Goal: Use online tool/utility: Utilize a website feature to perform a specific function

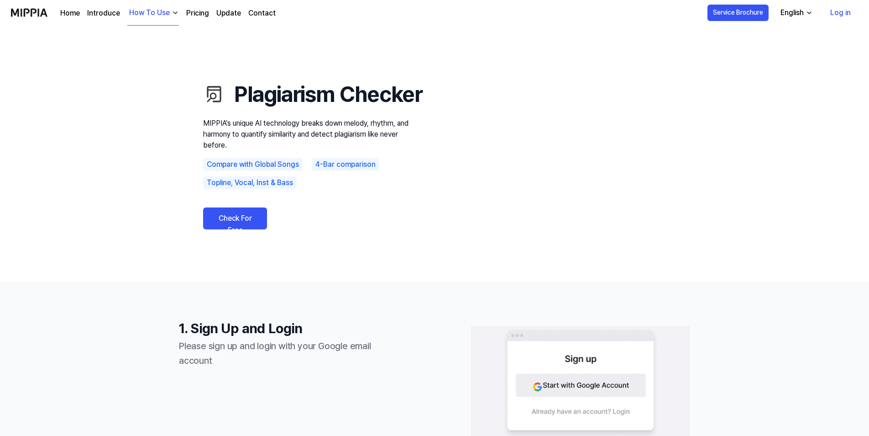
drag, startPoint x: 218, startPoint y: 233, endPoint x: 226, endPoint y: 233, distance: 8.2
click at [218, 229] on link "Check For Free" at bounding box center [235, 218] width 64 height 22
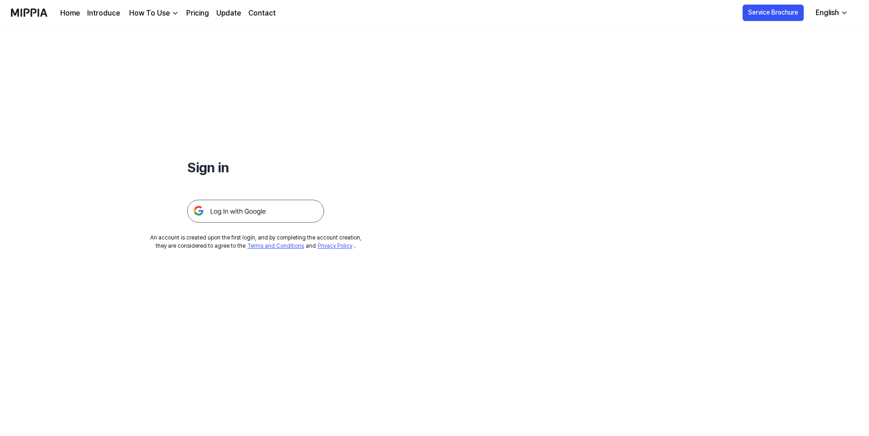
click at [251, 209] on img at bounding box center [255, 210] width 137 height 23
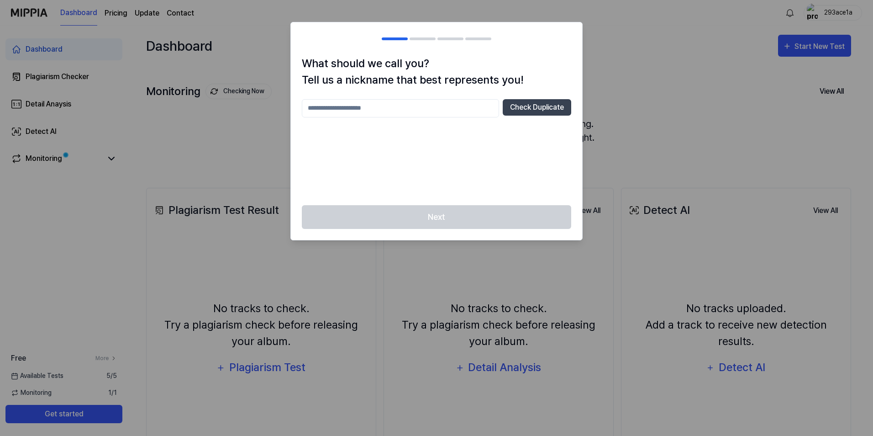
click at [349, 111] on input "text" at bounding box center [400, 108] width 197 height 18
type input "******"
click at [426, 215] on div "Next" at bounding box center [436, 222] width 291 height 35
click at [533, 103] on button "Check Duplicate" at bounding box center [537, 107] width 68 height 16
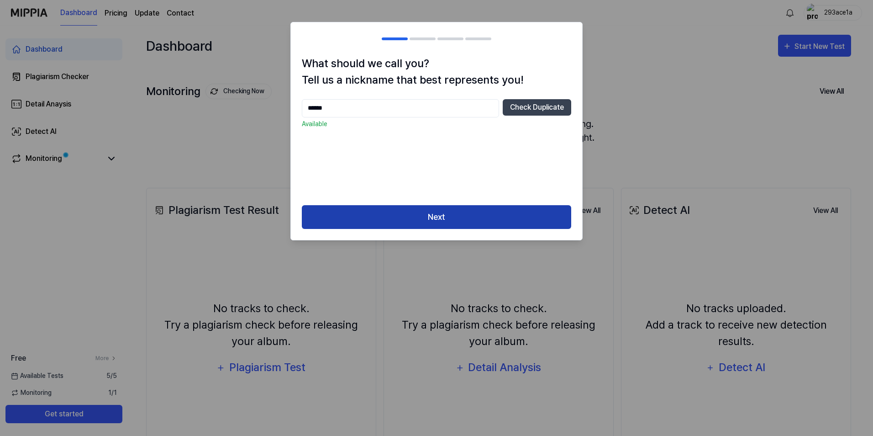
click at [461, 219] on button "Next" at bounding box center [436, 217] width 269 height 24
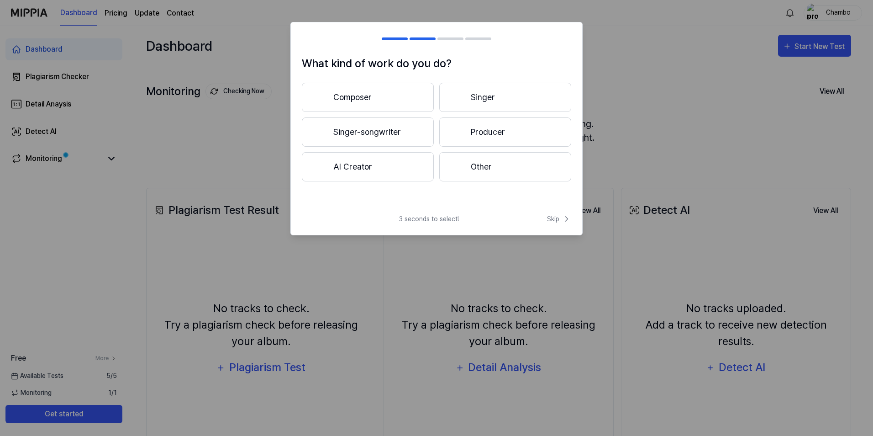
click at [482, 160] on button "Other" at bounding box center [505, 166] width 132 height 29
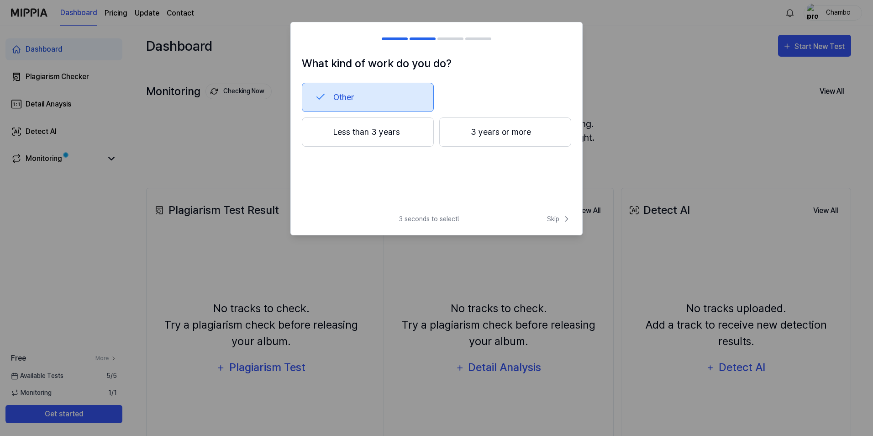
click at [409, 135] on button "Less than 3 years" at bounding box center [368, 131] width 132 height 29
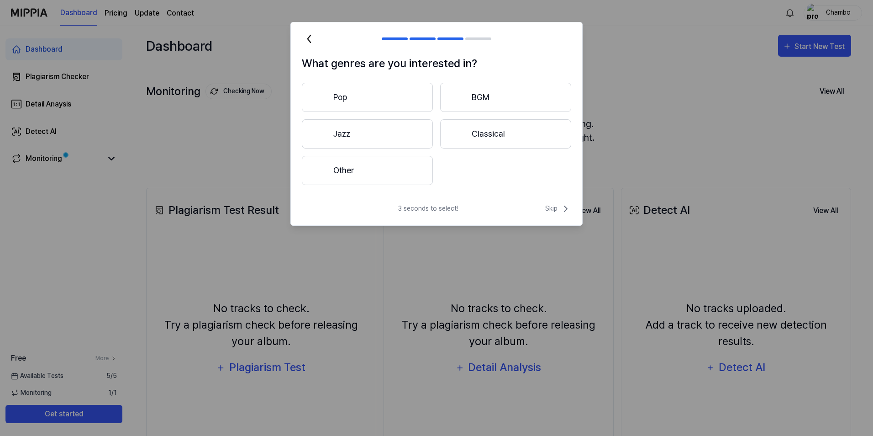
click at [373, 180] on button "Other" at bounding box center [367, 170] width 131 height 29
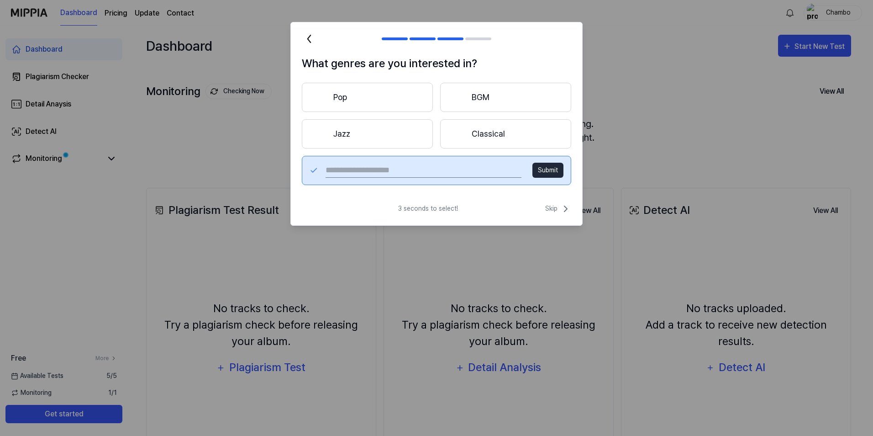
click at [338, 96] on button "Pop" at bounding box center [367, 97] width 131 height 29
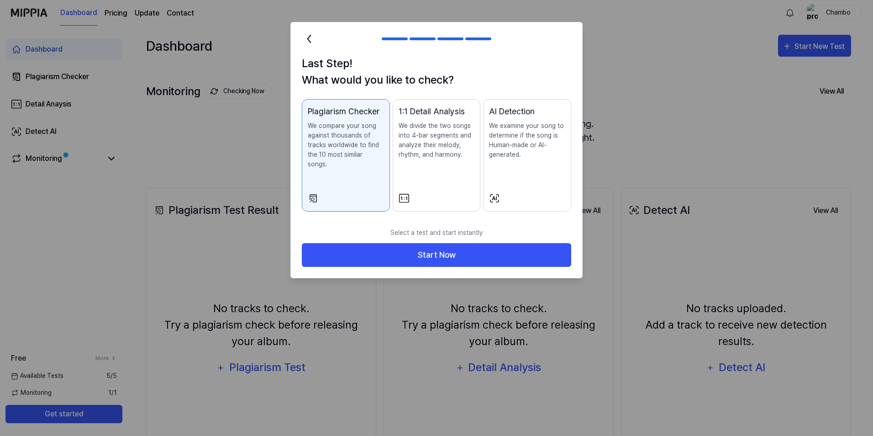
click at [307, 40] on icon at bounding box center [309, 38] width 15 height 15
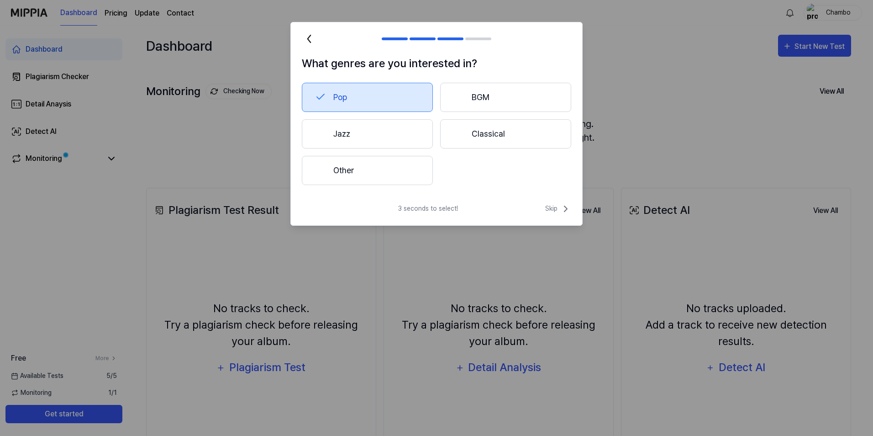
click at [523, 103] on button "BGM" at bounding box center [505, 97] width 131 height 29
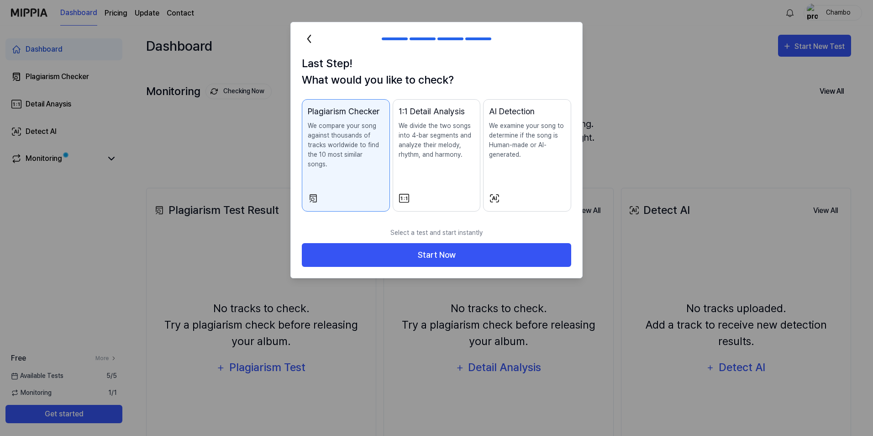
click at [315, 38] on icon at bounding box center [309, 38] width 15 height 15
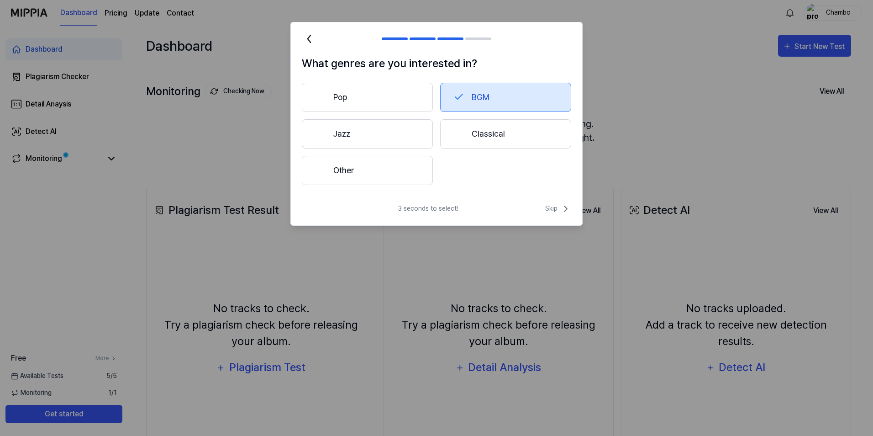
click at [391, 88] on button "Pop" at bounding box center [367, 97] width 131 height 29
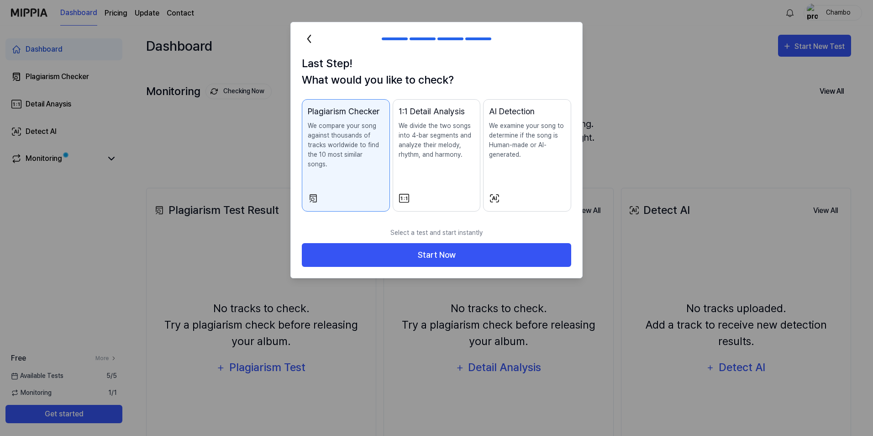
click at [306, 36] on icon at bounding box center [309, 38] width 15 height 15
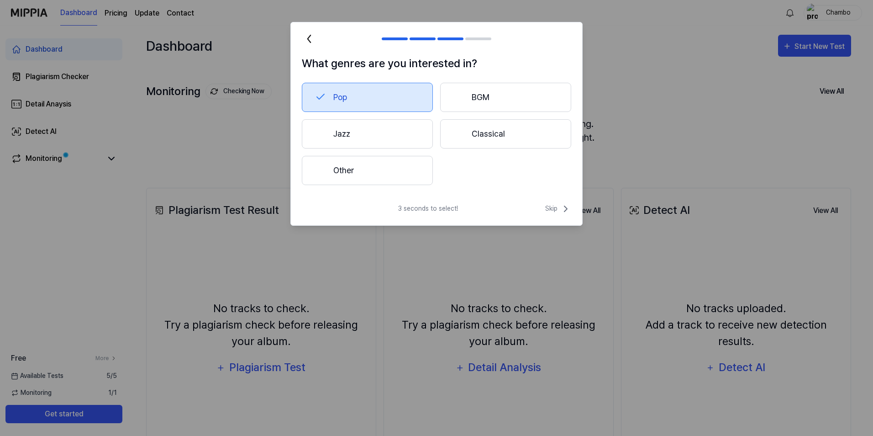
click at [518, 137] on button "Classical" at bounding box center [505, 133] width 131 height 29
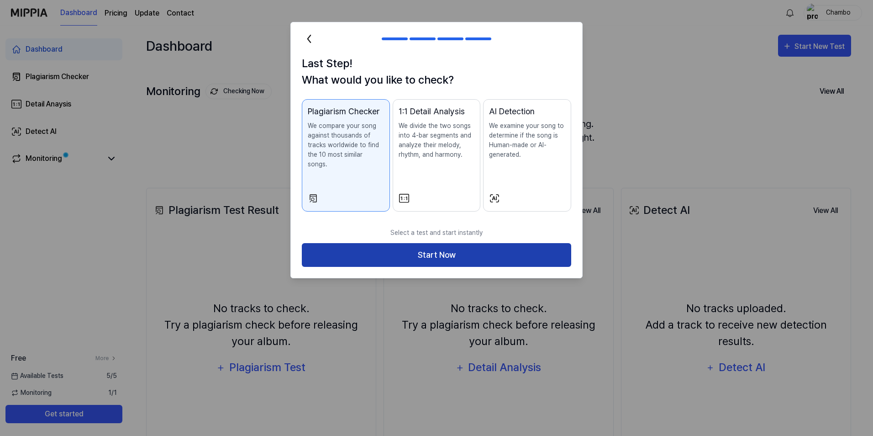
click at [446, 250] on button "Start Now" at bounding box center [436, 255] width 269 height 24
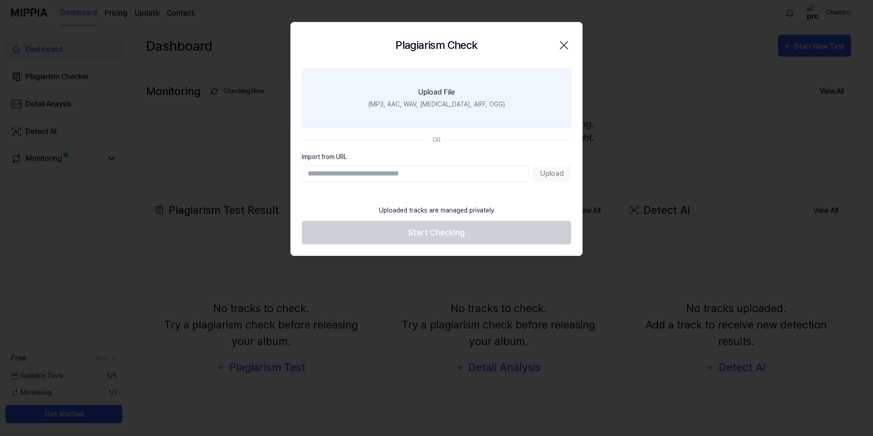
click at [415, 93] on label "Upload File (MP3, AAC, WAV, FLAC, AIFF, OGG)" at bounding box center [436, 98] width 269 height 60
click at [0, 0] on input "Upload File (MP3, AAC, WAV, FLAC, AIFF, OGG)" at bounding box center [0, 0] width 0 height 0
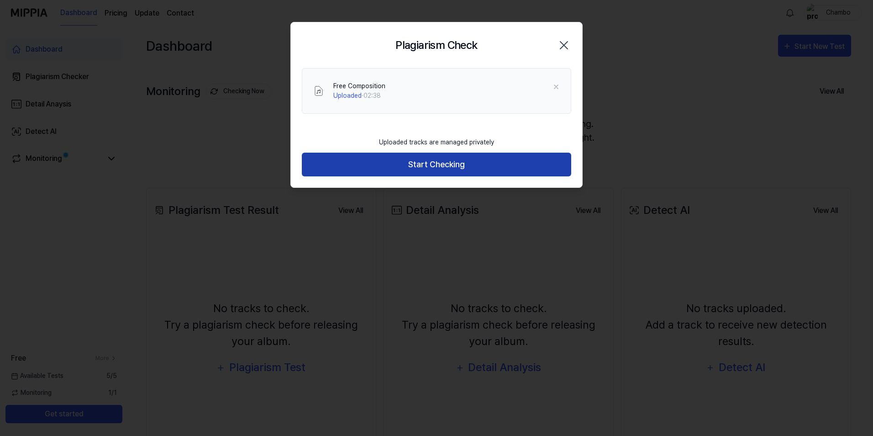
click at [445, 160] on button "Start Checking" at bounding box center [436, 164] width 269 height 24
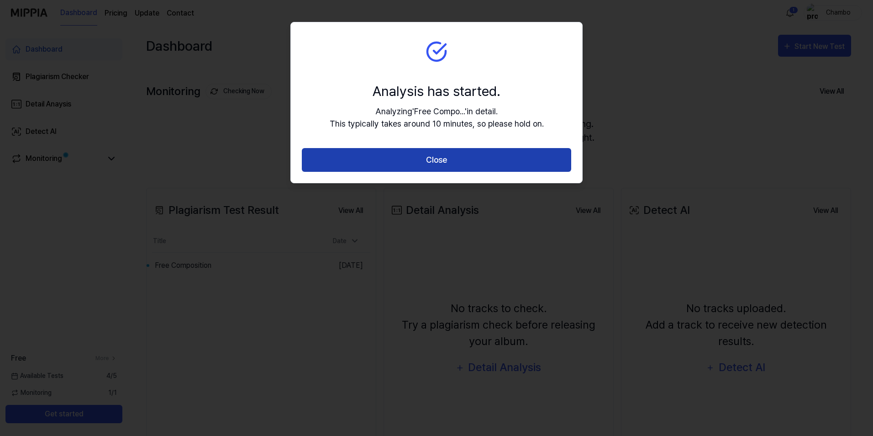
click at [443, 155] on button "Close" at bounding box center [436, 160] width 269 height 24
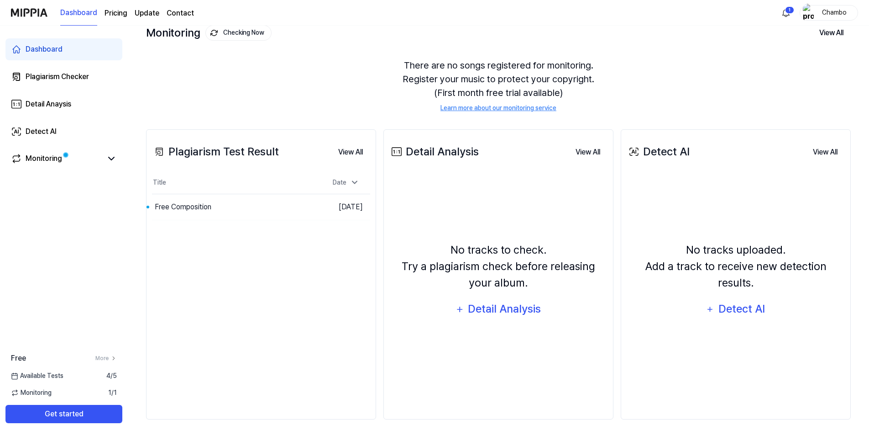
scroll to position [60, 0]
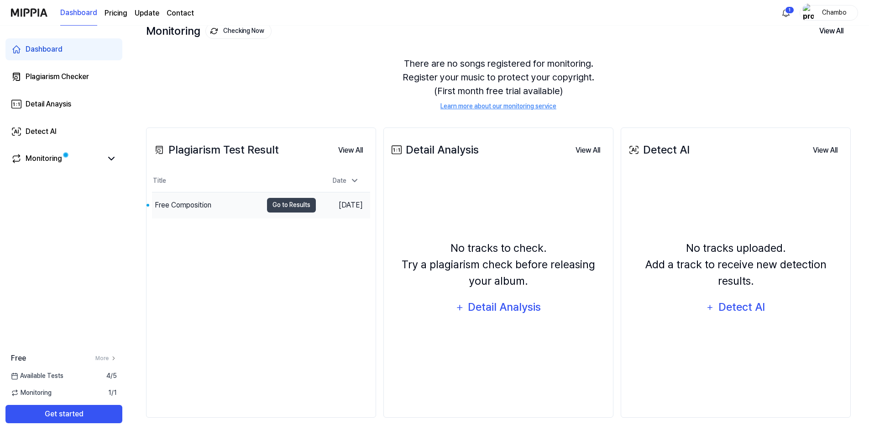
click at [189, 207] on div "Free Composition" at bounding box center [183, 204] width 57 height 11
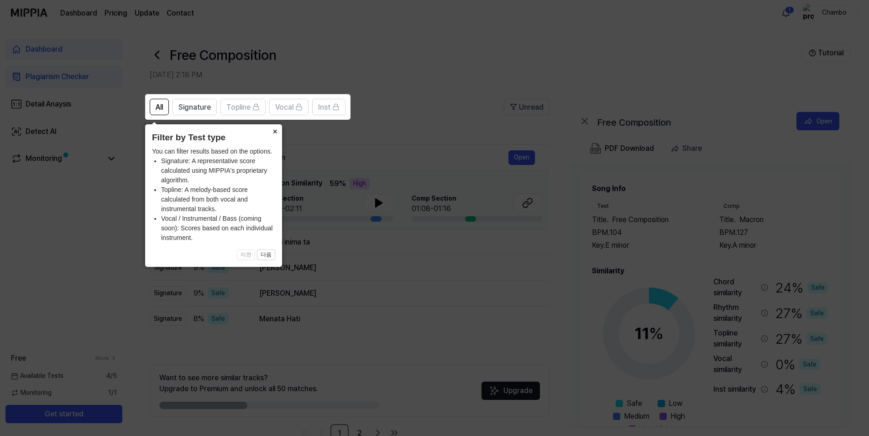
click at [272, 136] on button "×" at bounding box center [275, 130] width 15 height 13
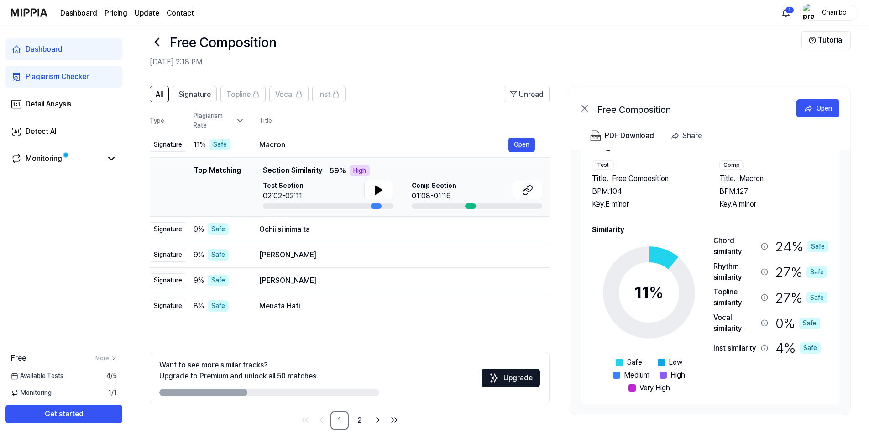
scroll to position [25, 0]
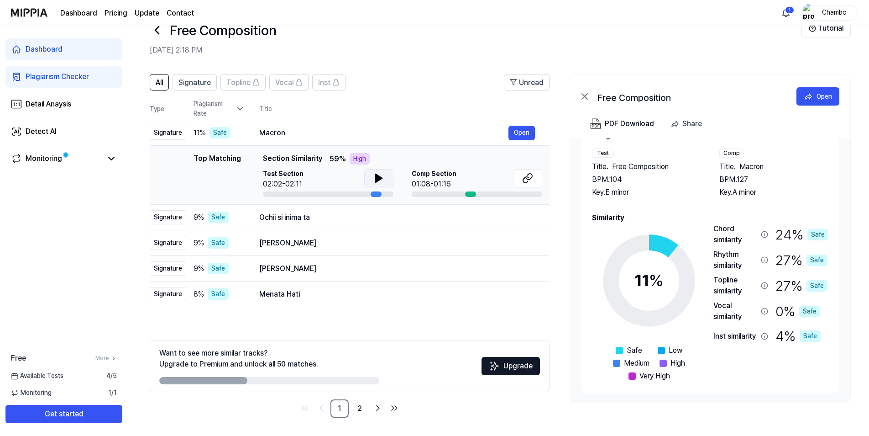
click at [384, 178] on button at bounding box center [378, 178] width 29 height 18
